Goal: Book appointment/travel/reservation

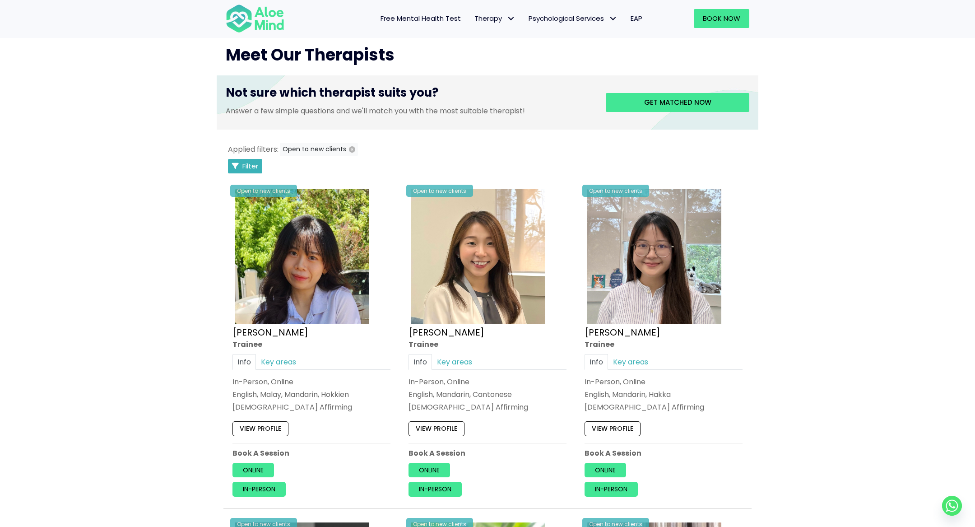
click at [240, 171] on button "Filter" at bounding box center [245, 166] width 34 height 14
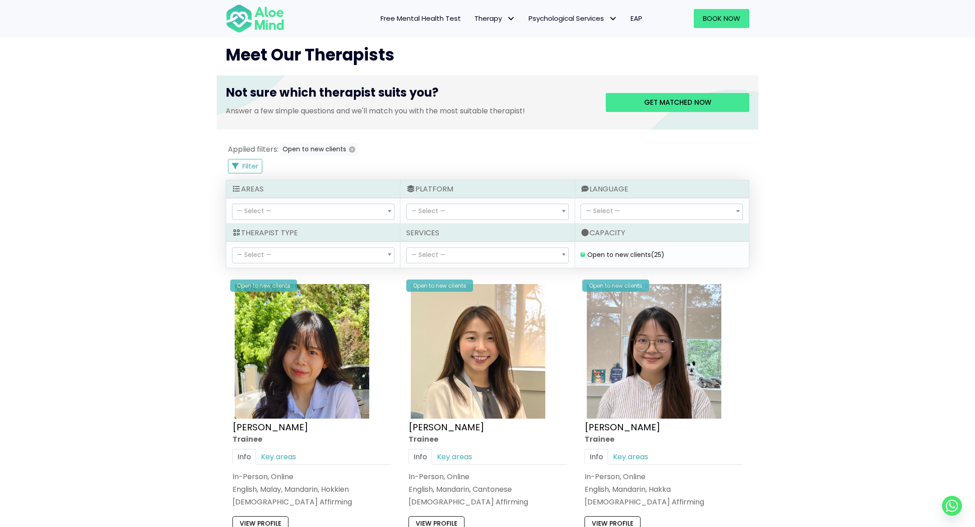
click at [290, 257] on span "— Select —" at bounding box center [314, 255] width 162 height 15
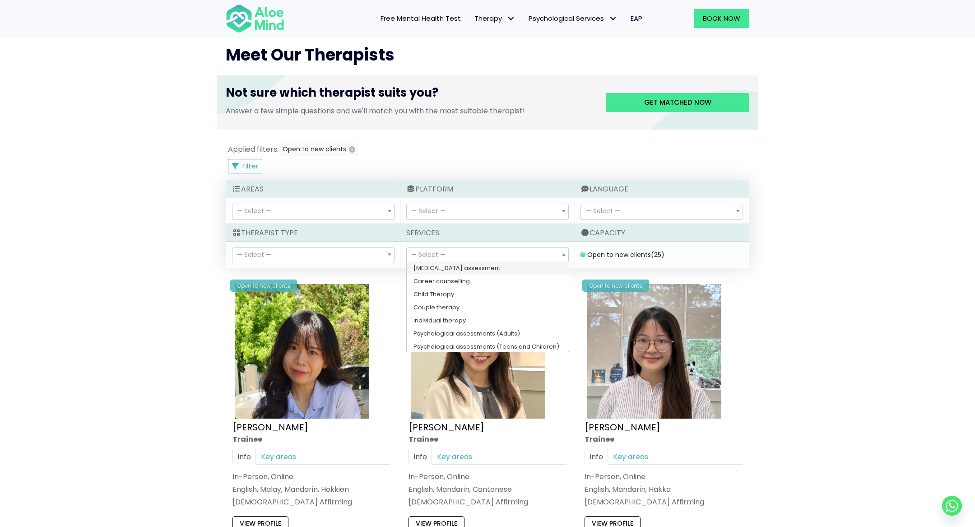
select select "150"
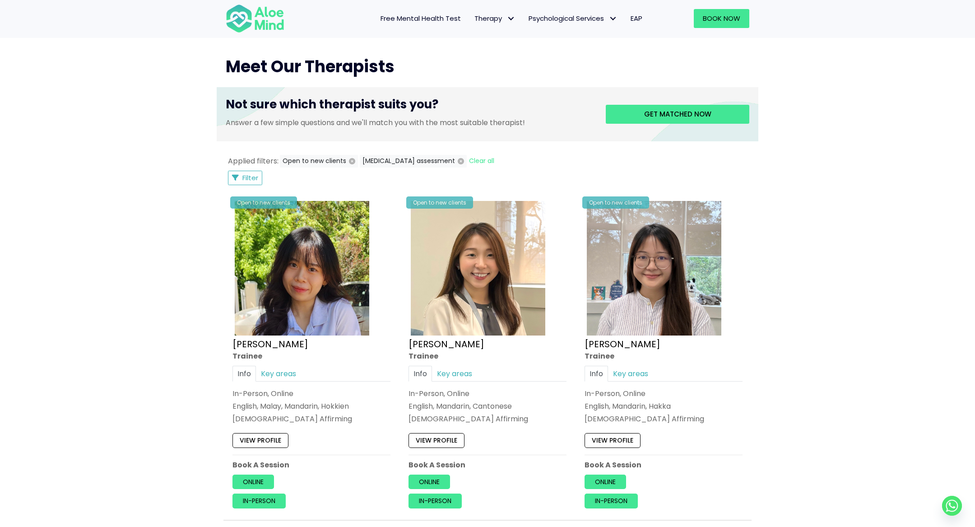
scroll to position [293, 0]
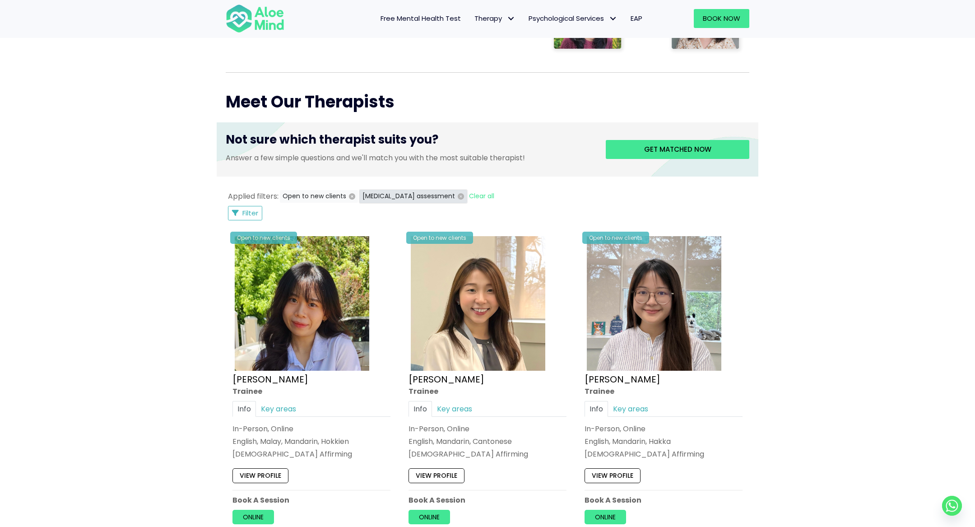
click at [458, 195] on icon "button" at bounding box center [461, 196] width 6 height 6
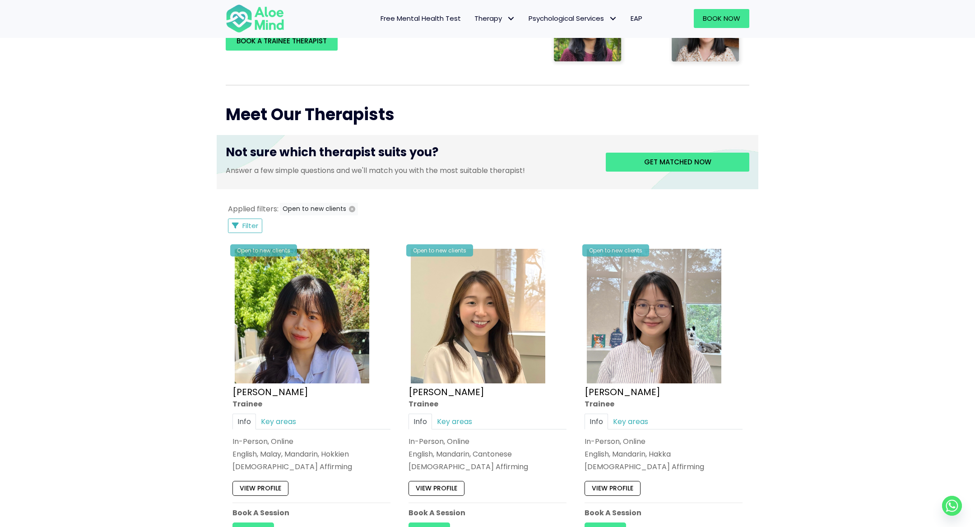
scroll to position [269, 0]
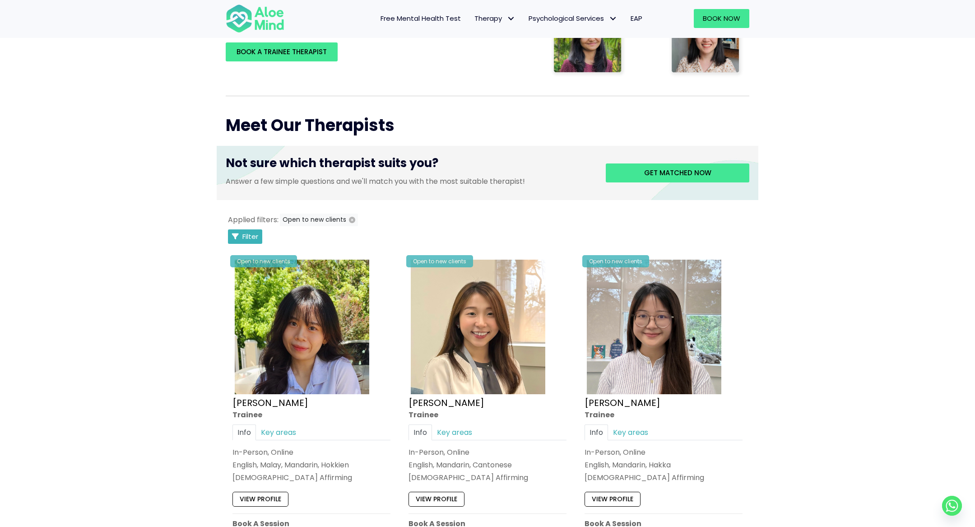
click at [236, 234] on icon "Filter Listings" at bounding box center [235, 236] width 7 height 7
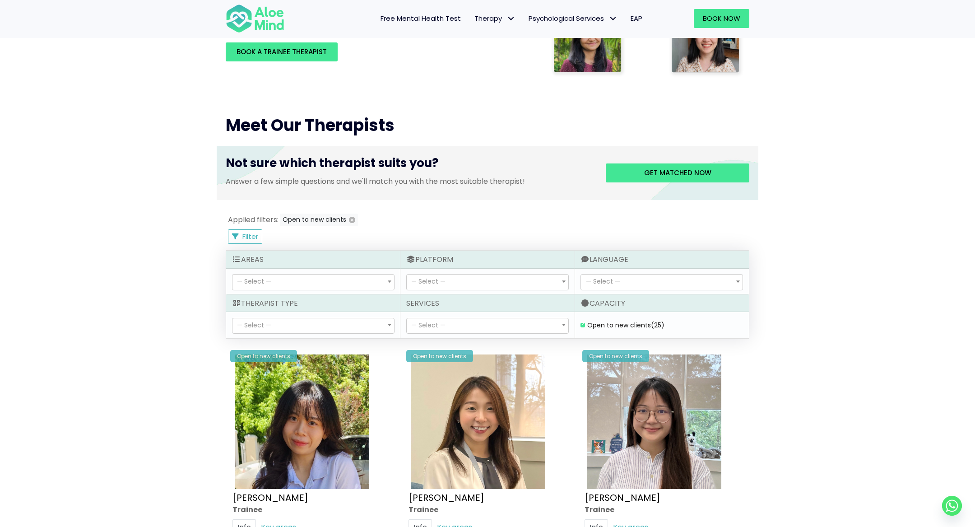
click at [441, 324] on span "— Select —" at bounding box center [428, 325] width 34 height 9
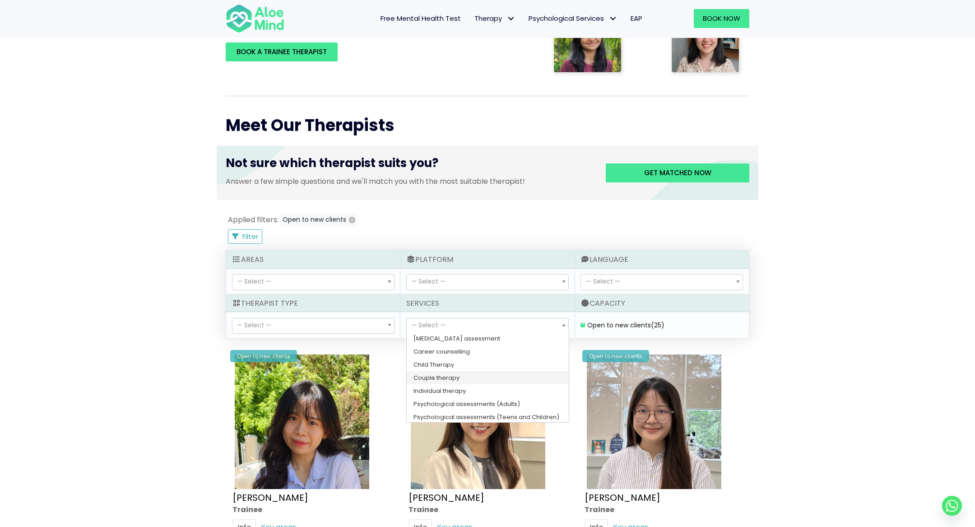
scroll to position [14, 0]
click at [577, 326] on div "Open to new clients (25)" at bounding box center [662, 325] width 174 height 26
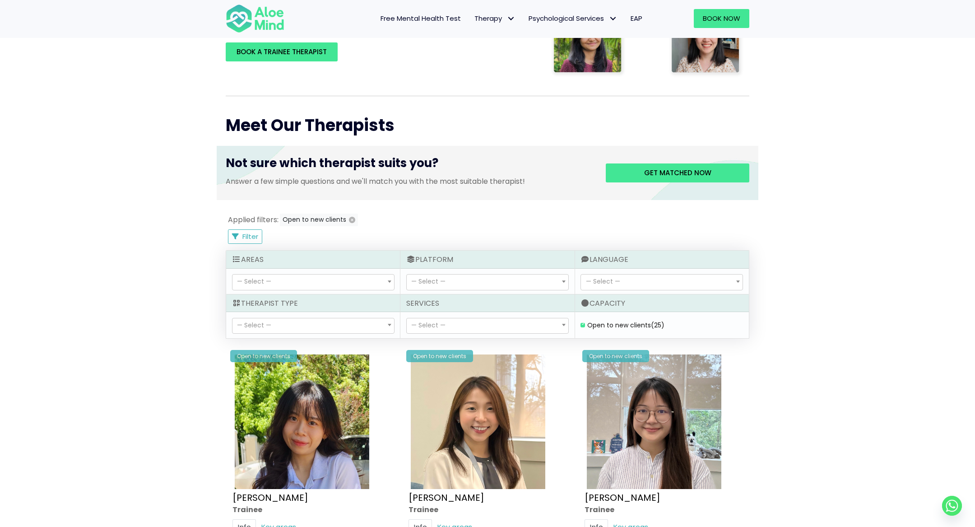
click at [579, 325] on div "Open to new clients (25)" at bounding box center [661, 325] width 167 height 14
click at [579, 324] on div "Open to new clients (25)" at bounding box center [661, 325] width 167 height 14
click at [587, 324] on label "Open to new clients (25)" at bounding box center [625, 325] width 77 height 9
click at [582, 324] on clients "Open to new clients (25)" at bounding box center [583, 325] width 5 height 6
checkbox clients "false"
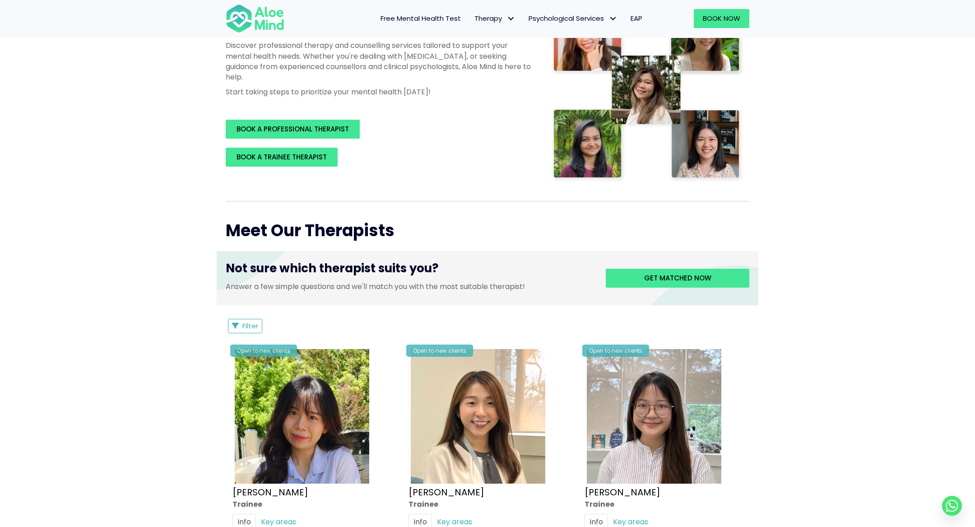
scroll to position [187, 0]
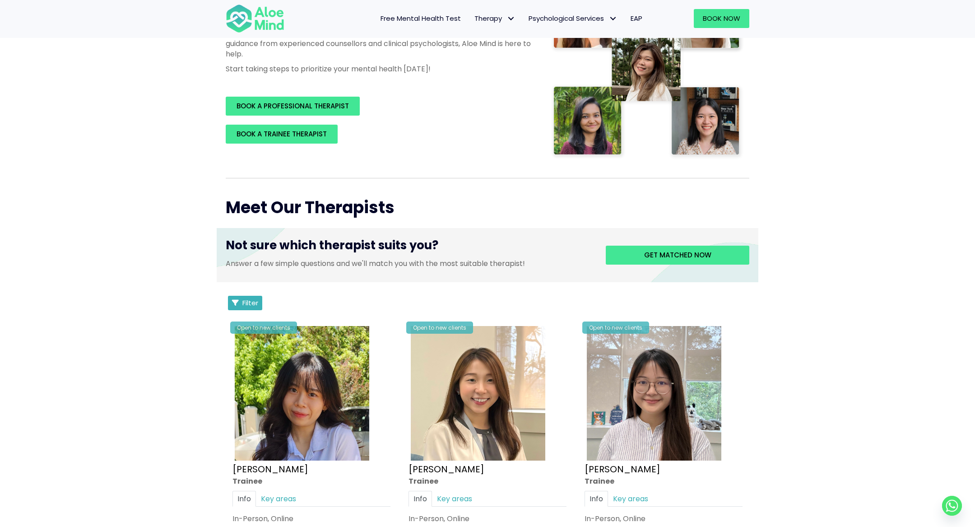
click at [236, 299] on icon "Filter Listings" at bounding box center [235, 302] width 7 height 7
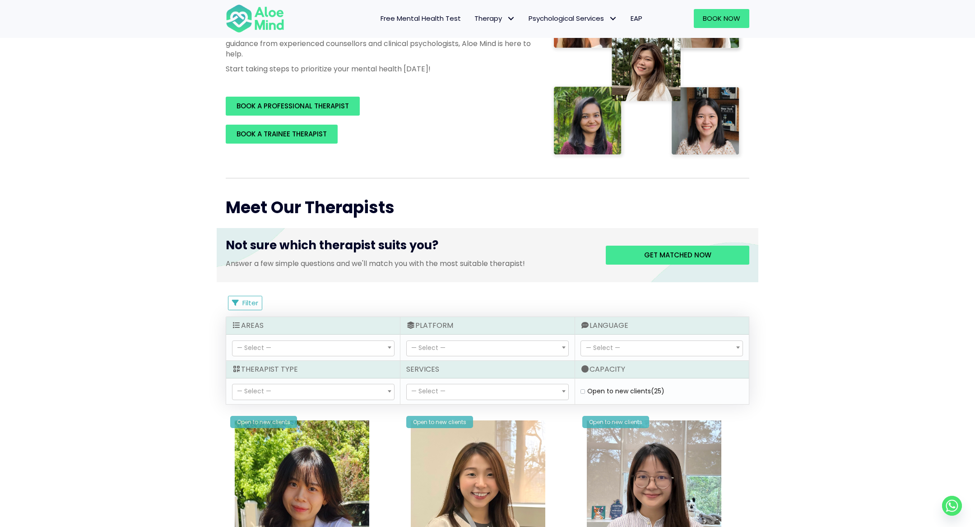
select select "150"
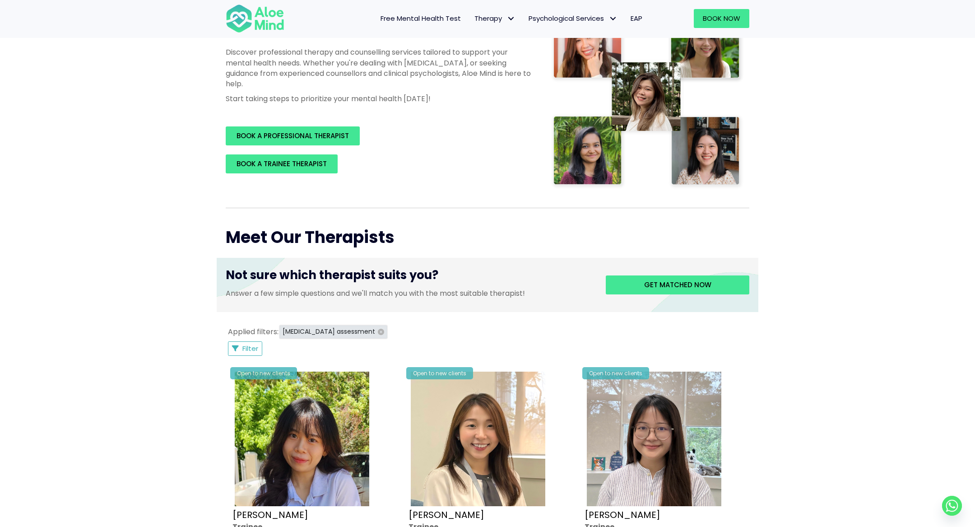
click at [378, 329] on icon "button" at bounding box center [381, 332] width 6 height 6
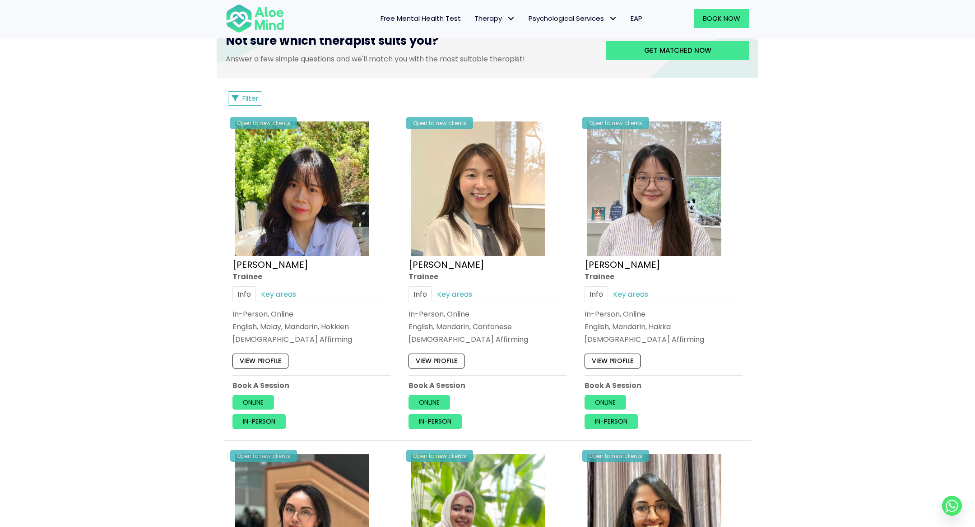
scroll to position [230, 0]
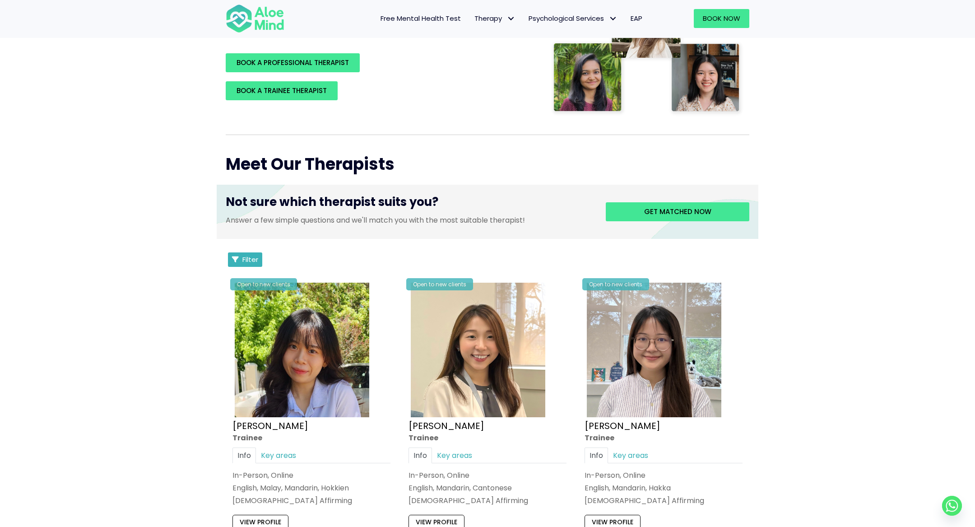
click at [256, 256] on span "Filter" at bounding box center [250, 259] width 16 height 9
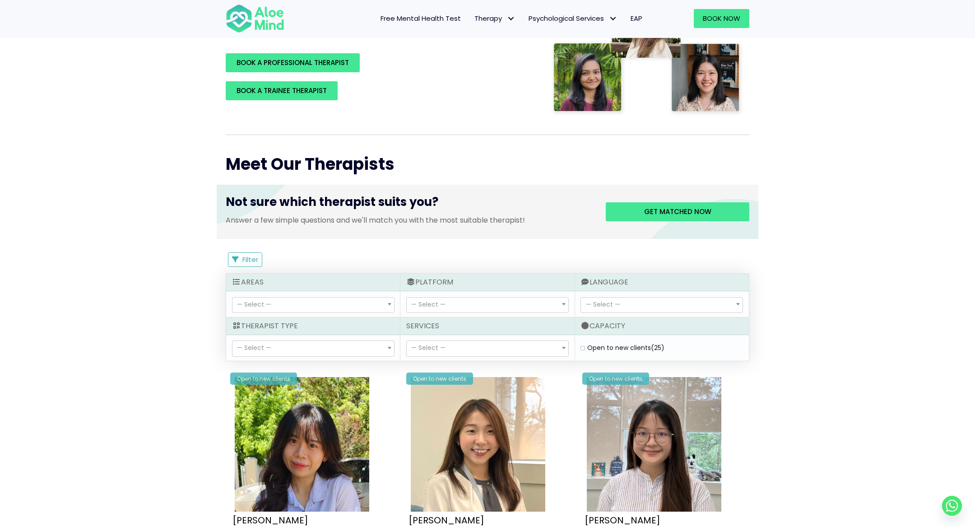
click at [471, 349] on span "— Select —" at bounding box center [488, 348] width 162 height 15
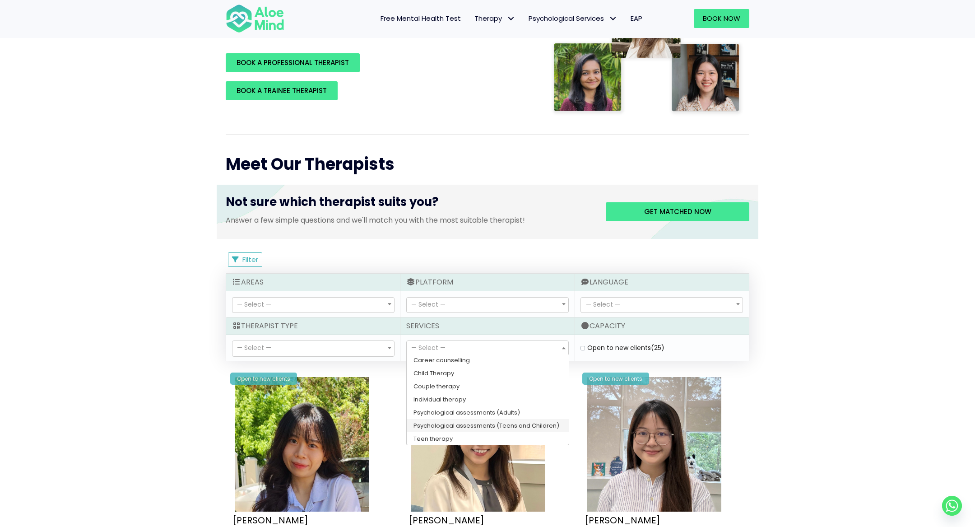
scroll to position [0, 0]
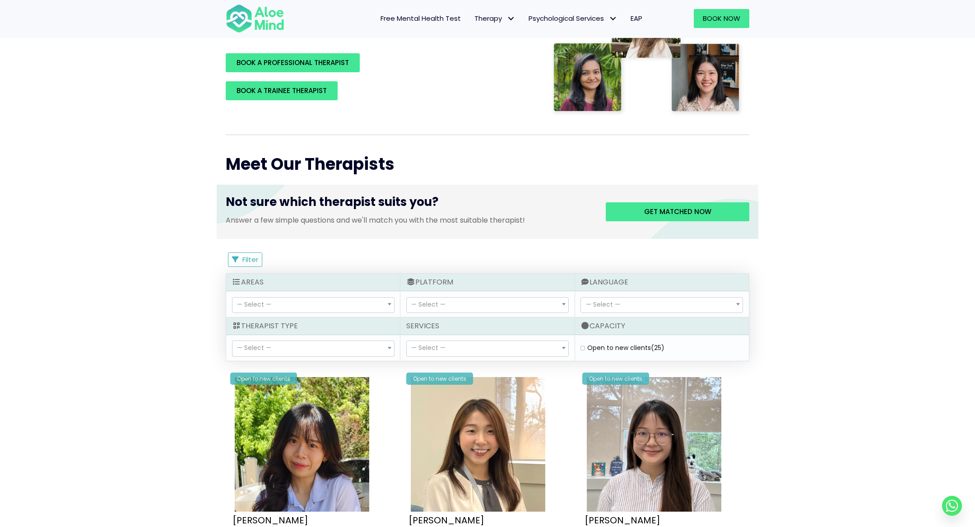
click at [443, 112] on div "Therapy with Licensed Professionals Discover professional therapy and counselli…" at bounding box center [488, 24] width 542 height 201
